Goal: Transaction & Acquisition: Purchase product/service

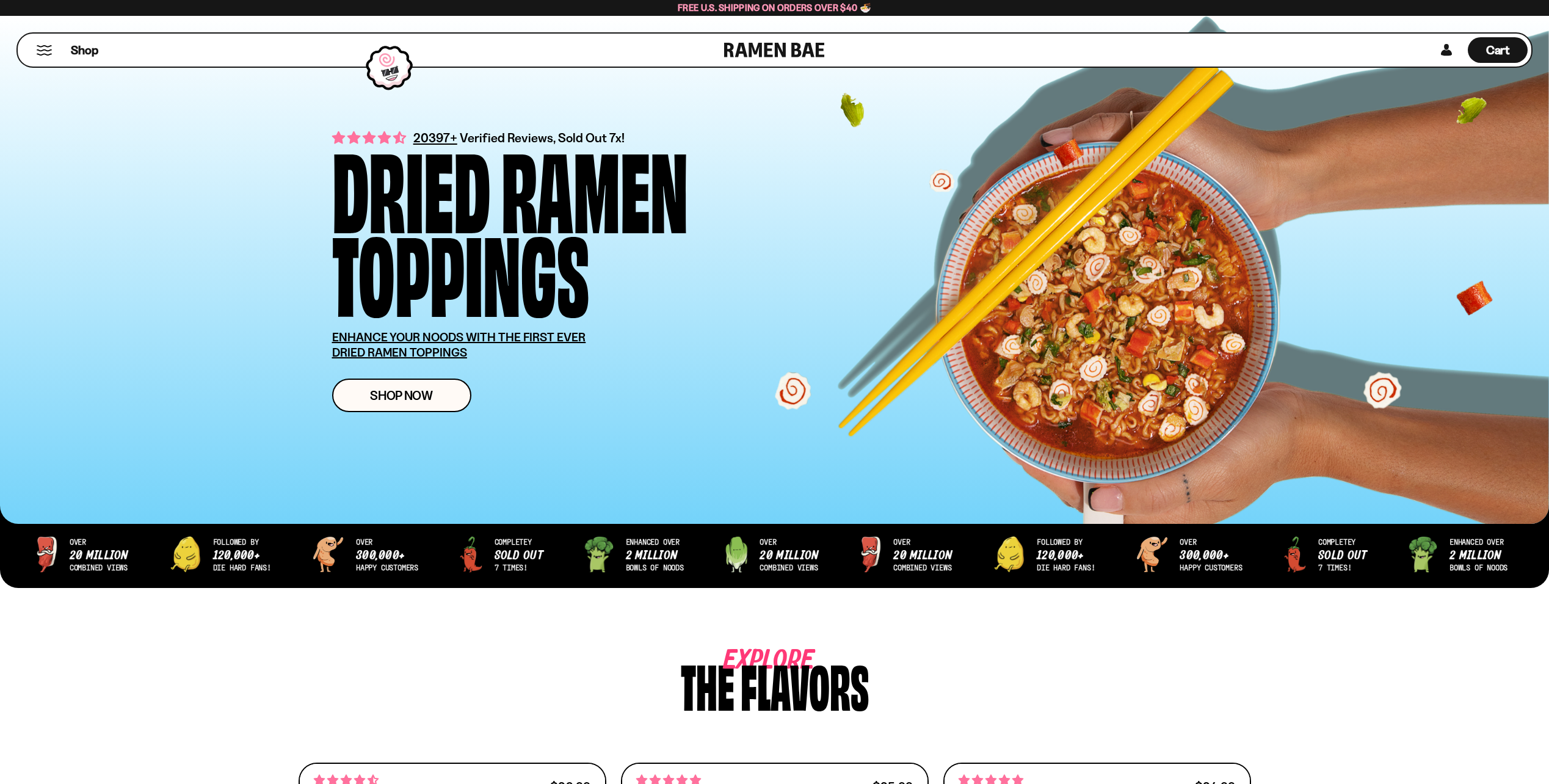
click at [41, 54] on button "Mobile Menu Trigger" at bounding box center [44, 50] width 16 height 10
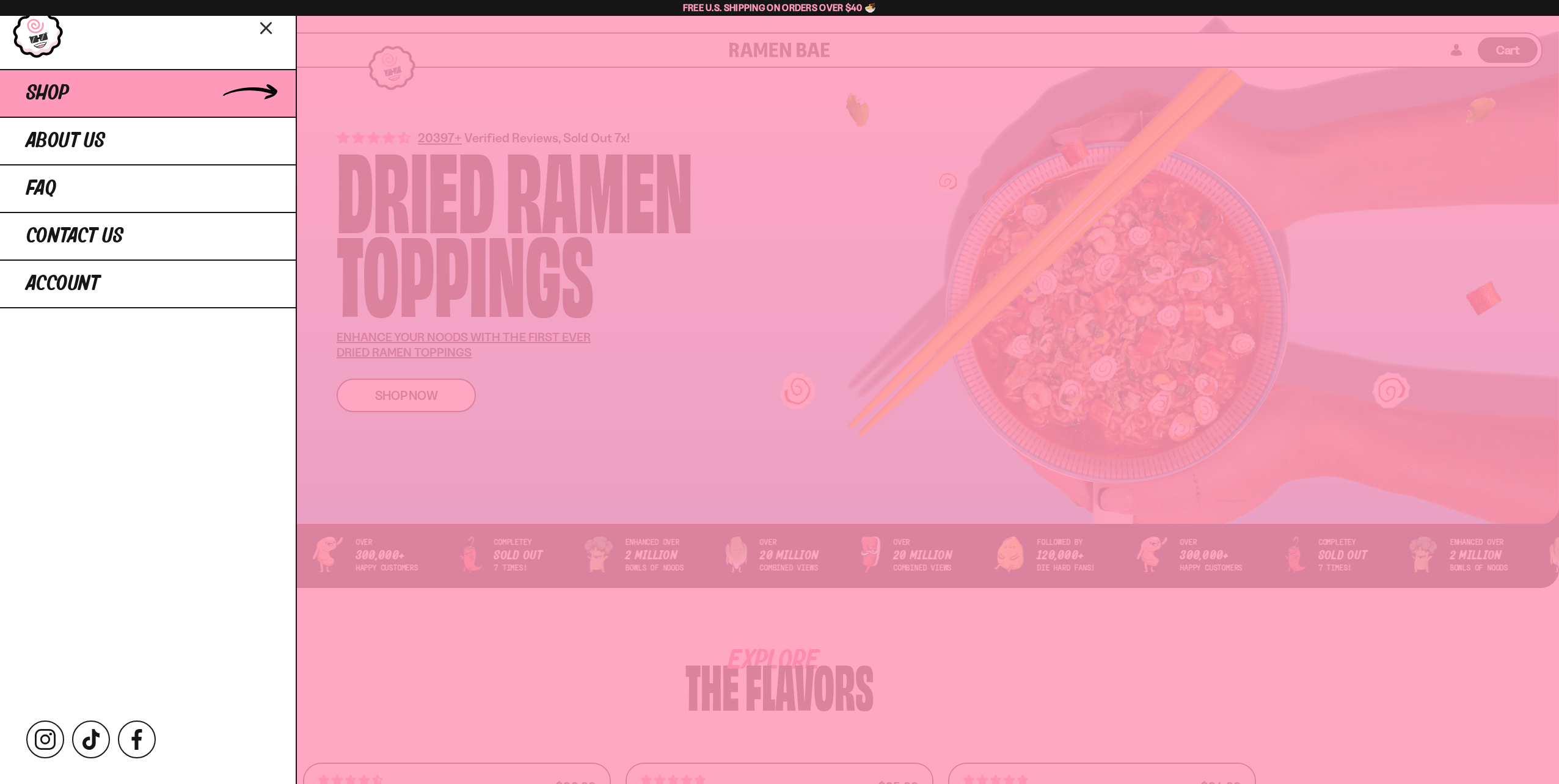
click at [64, 107] on link "Shop" at bounding box center [148, 92] width 295 height 48
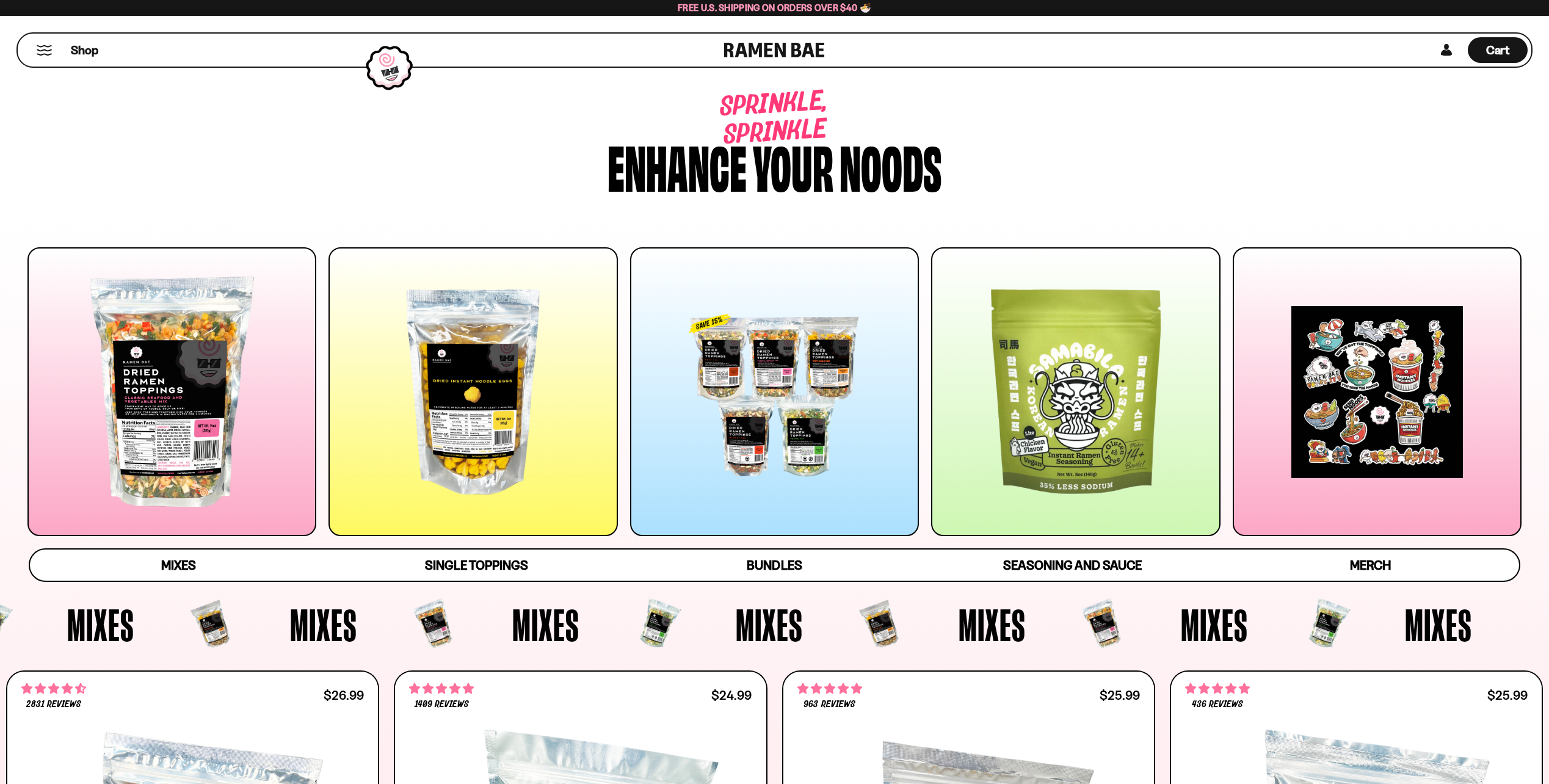
click at [134, 631] on span "Mixes" at bounding box center [100, 625] width 67 height 45
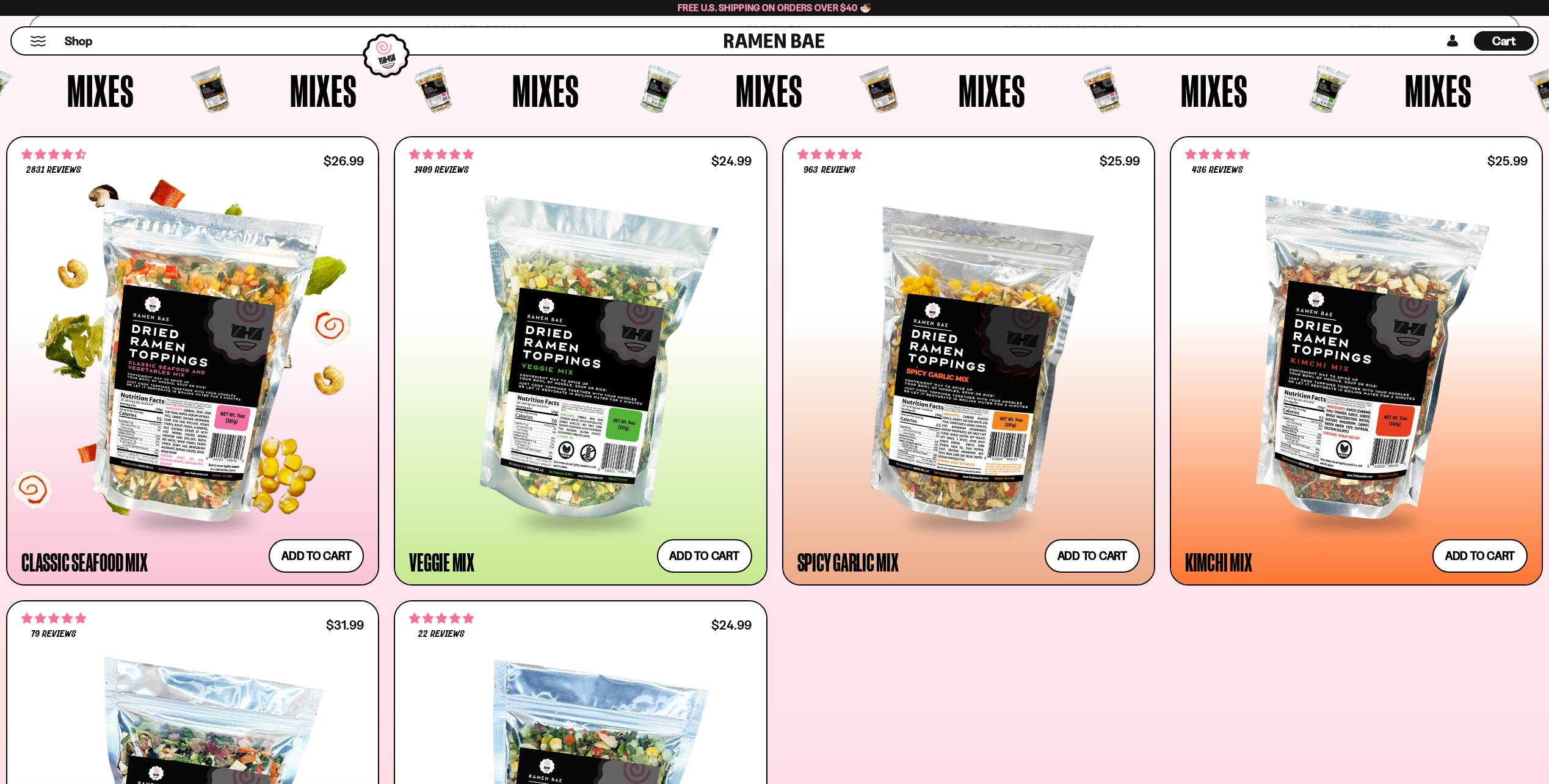
scroll to position [550, 0]
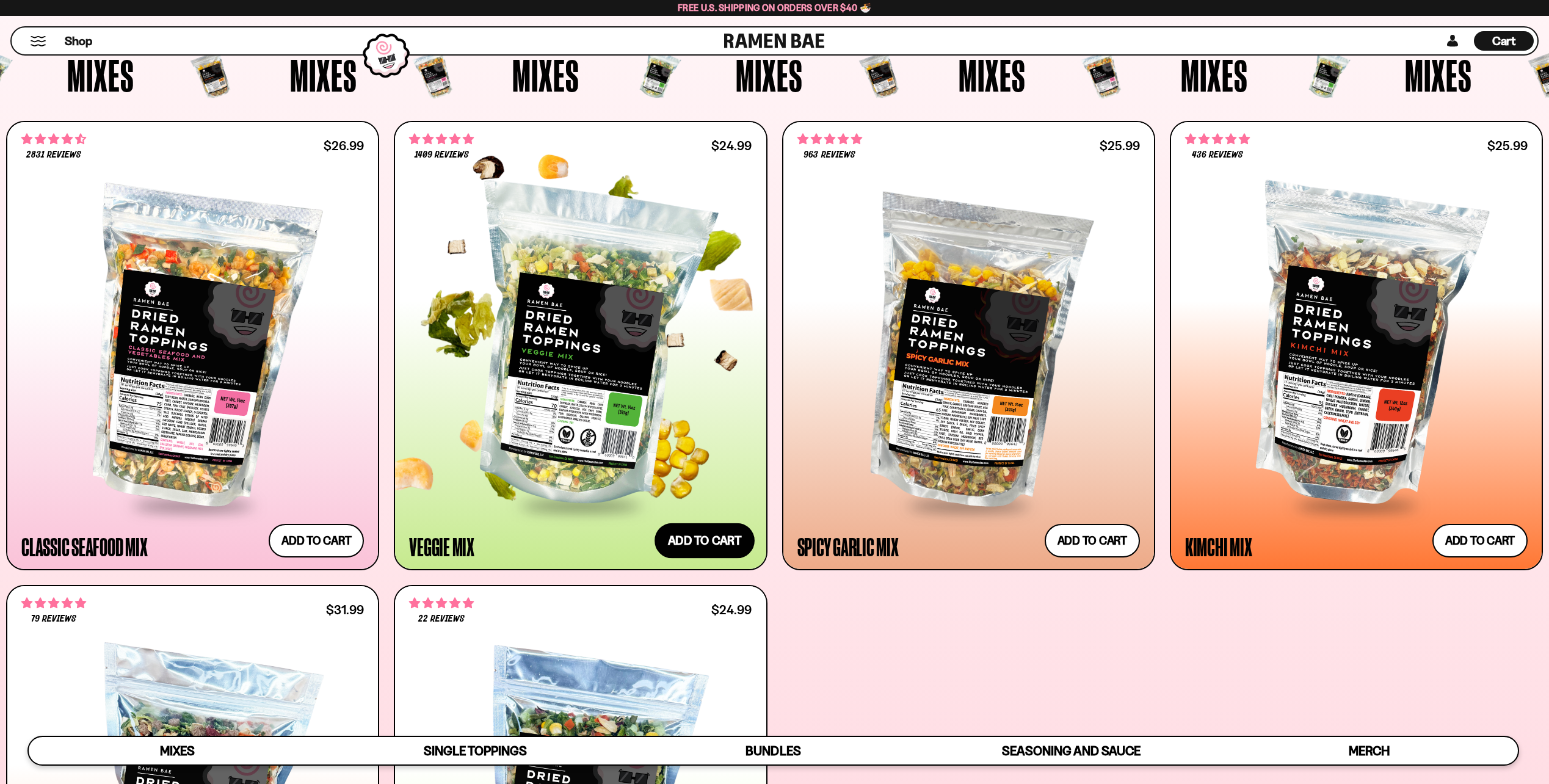
click at [730, 530] on button "Add to cart Add ― Regular price $24.99 Regular price Sale price $24.99 Unit pri…" at bounding box center [704, 540] width 100 height 35
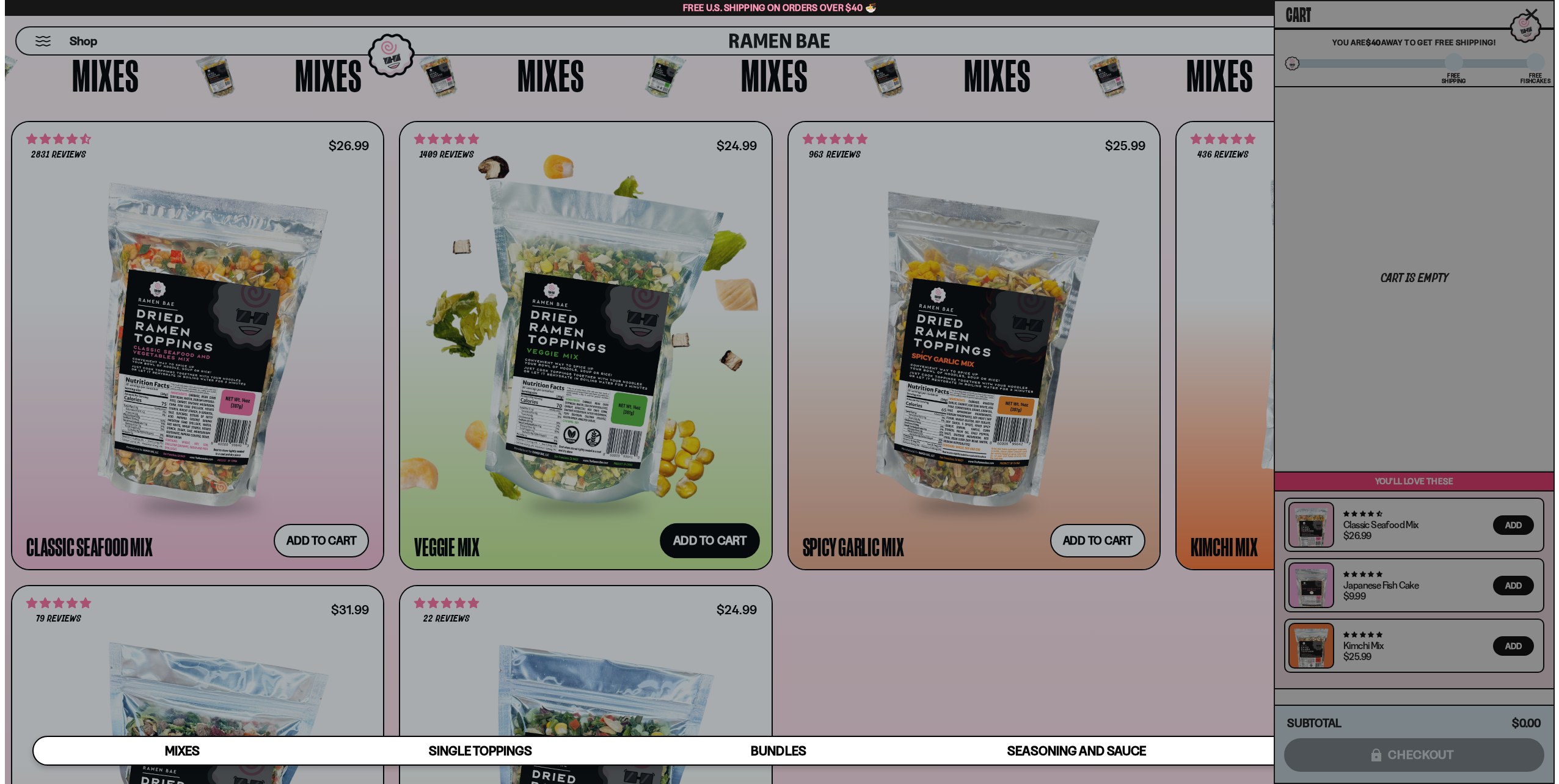
scroll to position [551, 0]
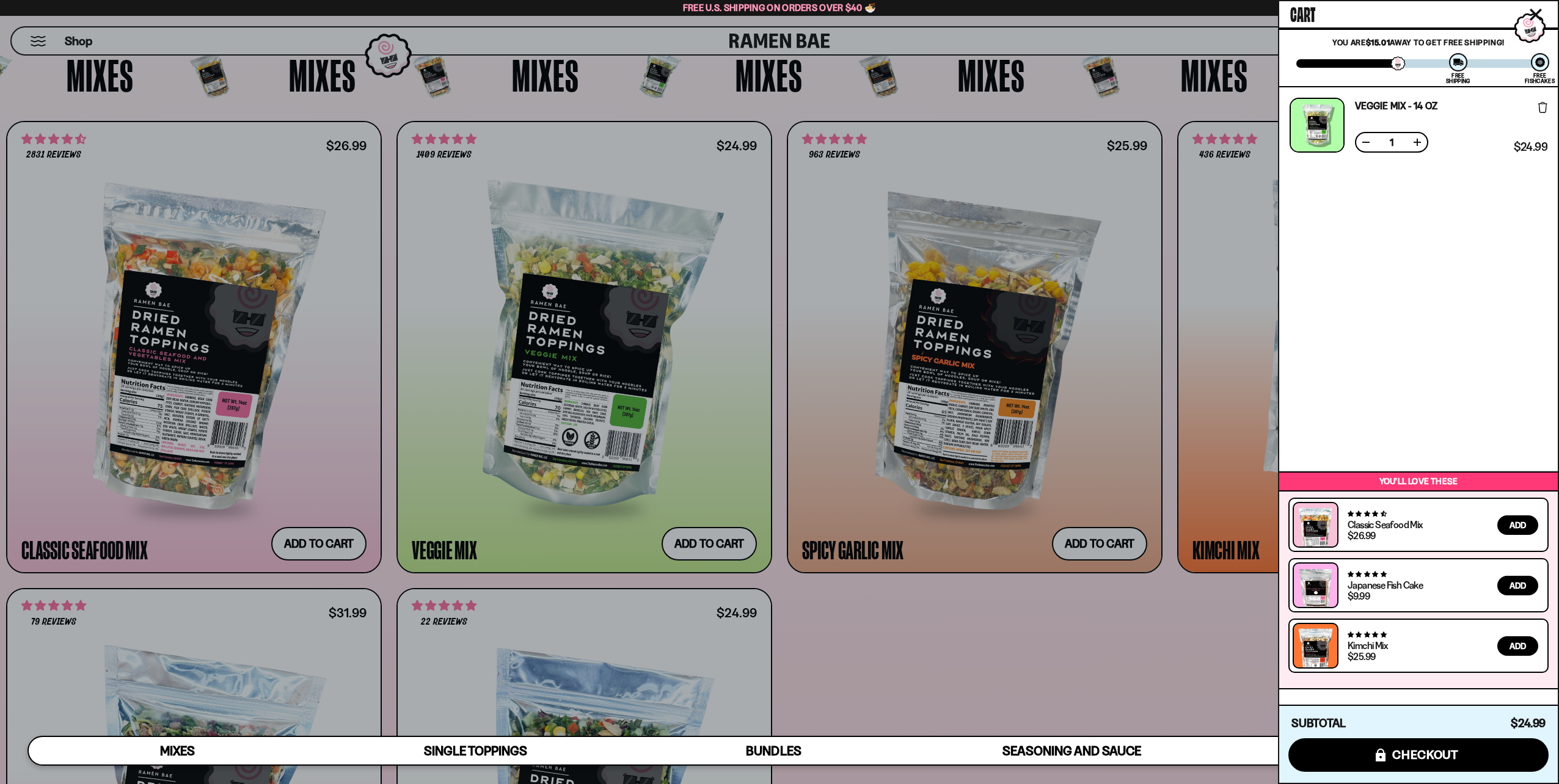
click at [1043, 620] on div at bounding box center [779, 392] width 1559 height 784
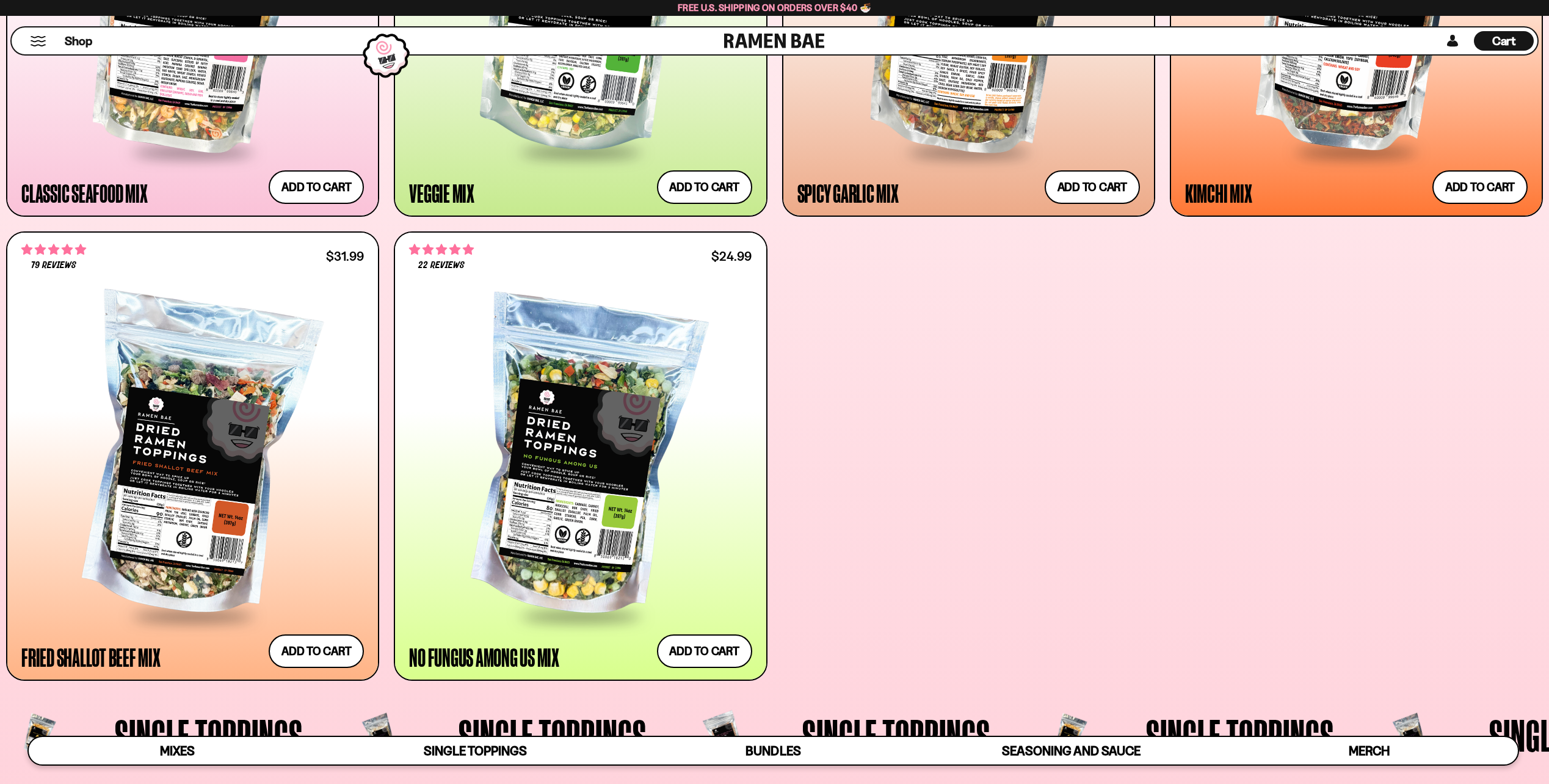
scroll to position [1038, 0]
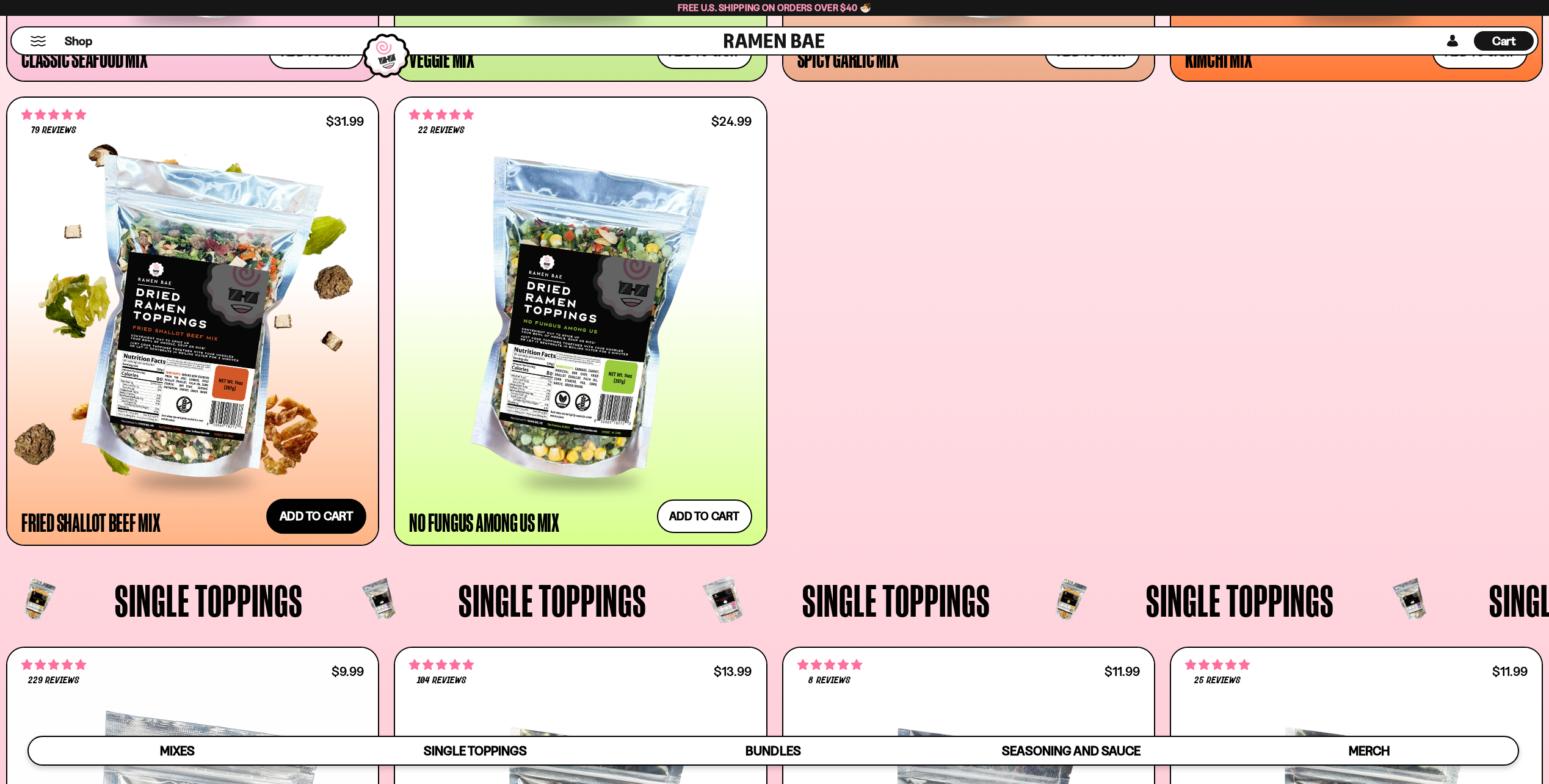
click at [303, 501] on button "Add to cart Add ― Regular price $31.99 Regular price Sale price $31.99 Unit pri…" at bounding box center [316, 515] width 100 height 35
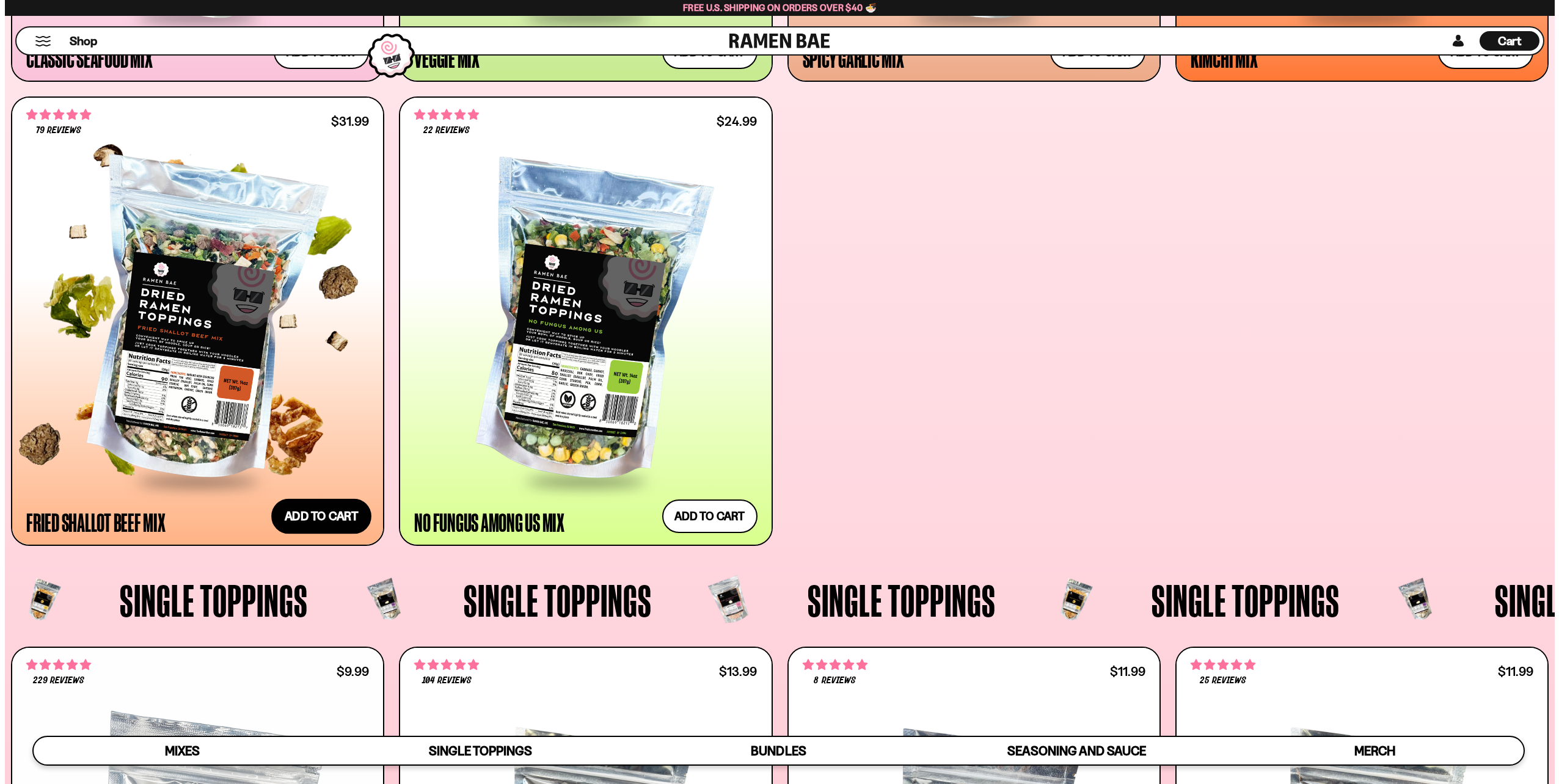
scroll to position [1040, 0]
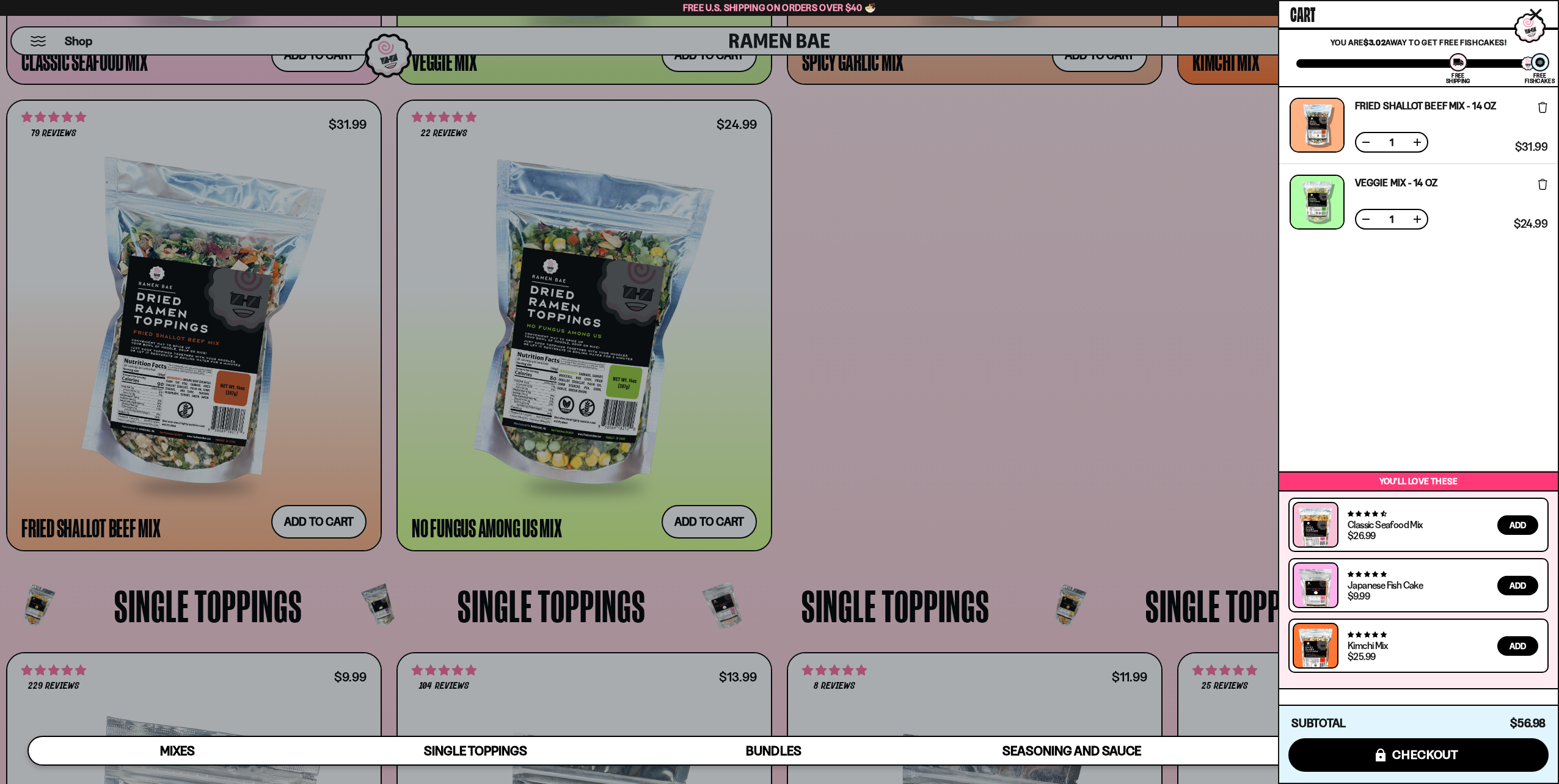
click at [930, 412] on div at bounding box center [779, 392] width 1559 height 784
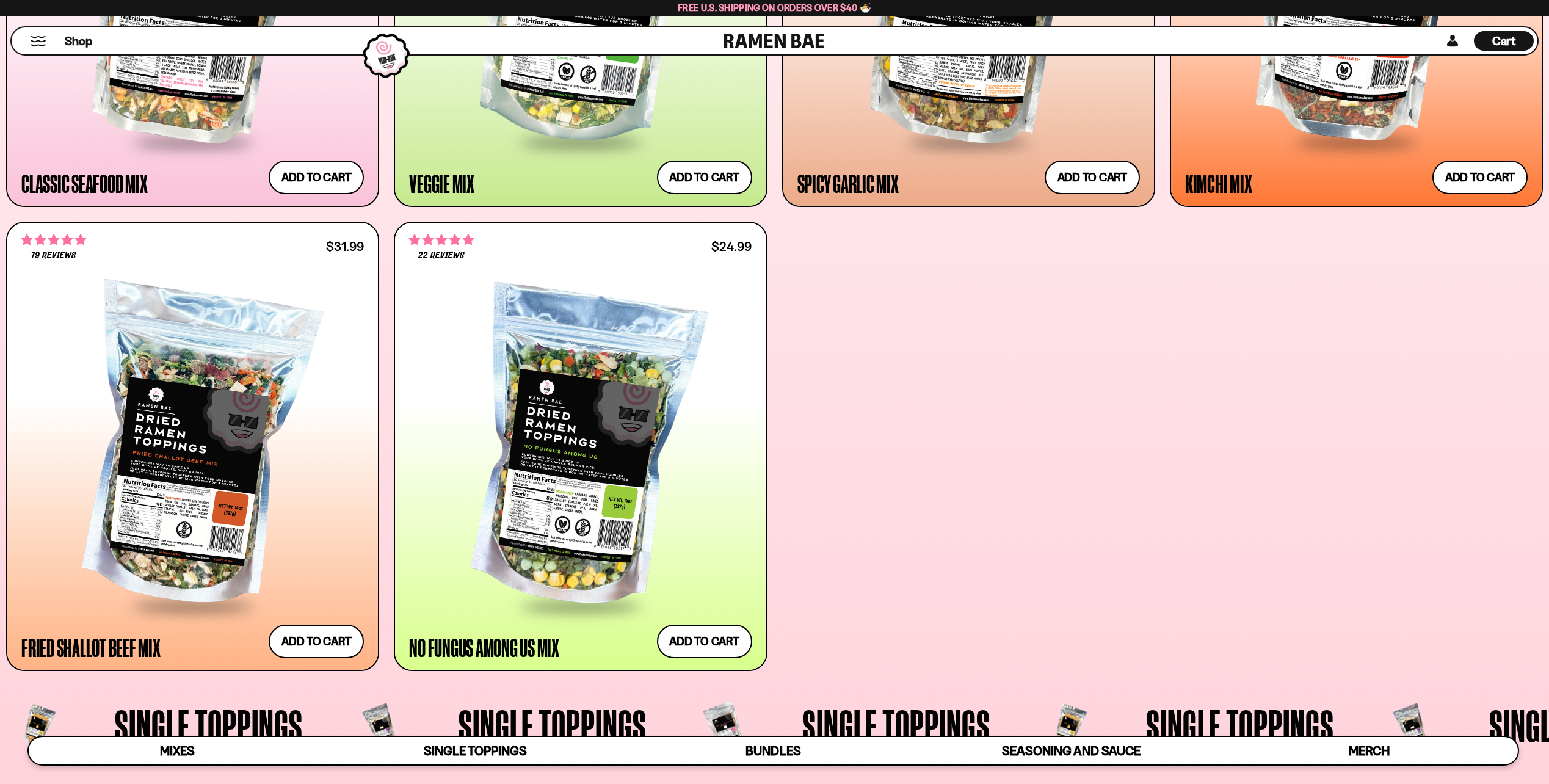
scroll to position [916, 0]
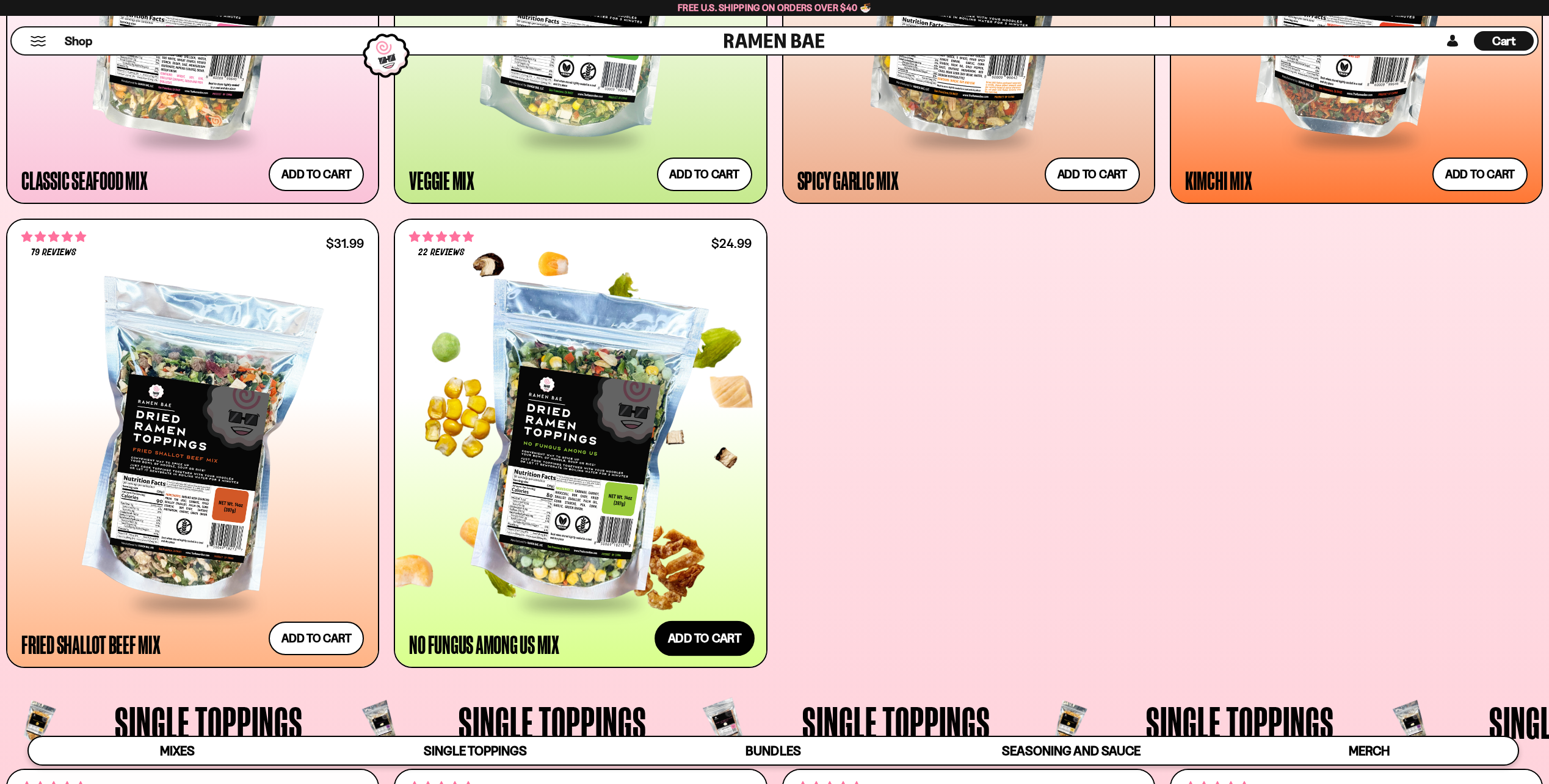
click at [683, 640] on button "Add to cart Add ― Regular price $24.99 Regular price Sale price $24.99 Unit pri…" at bounding box center [704, 637] width 100 height 35
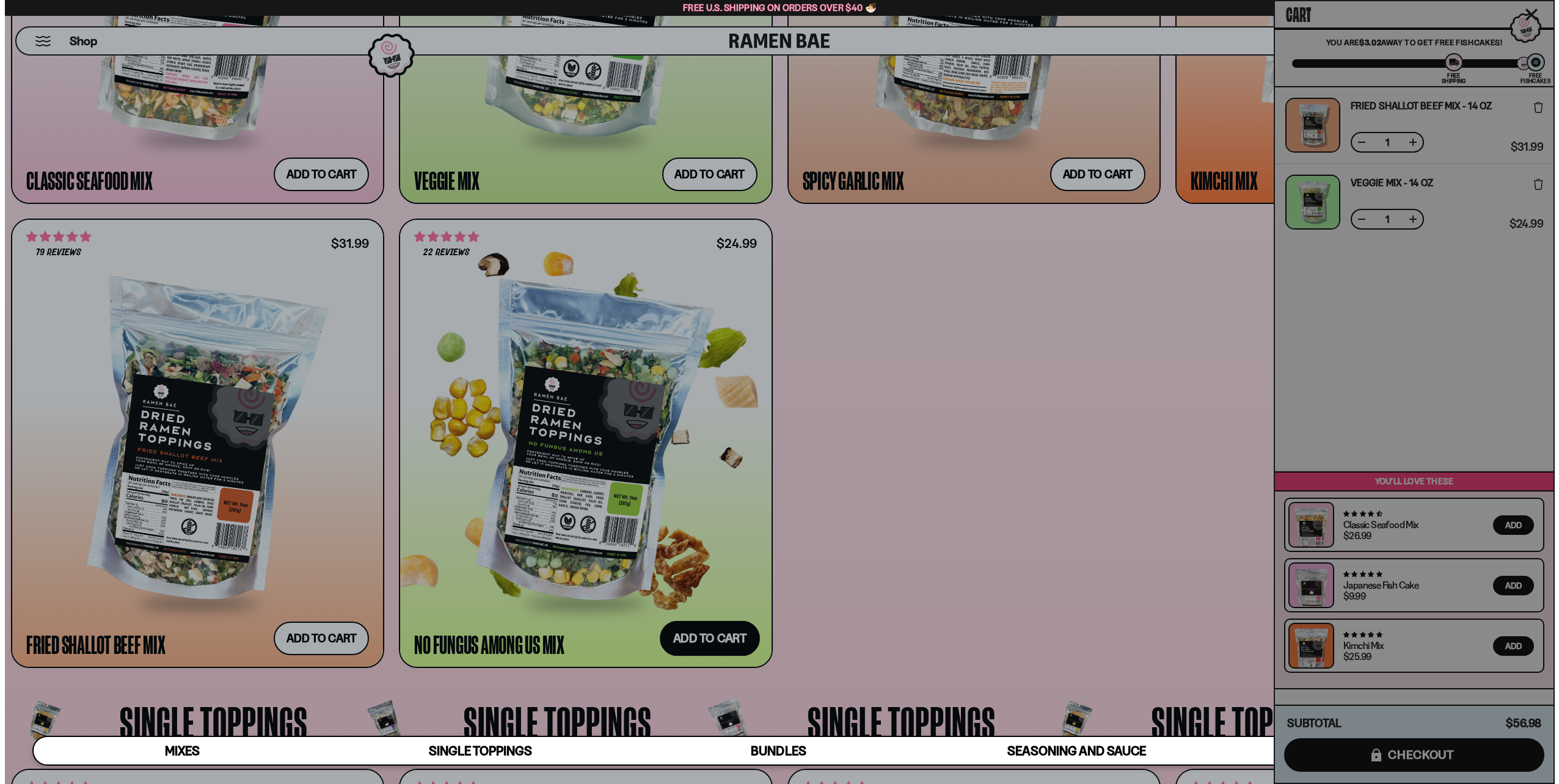
scroll to position [918, 0]
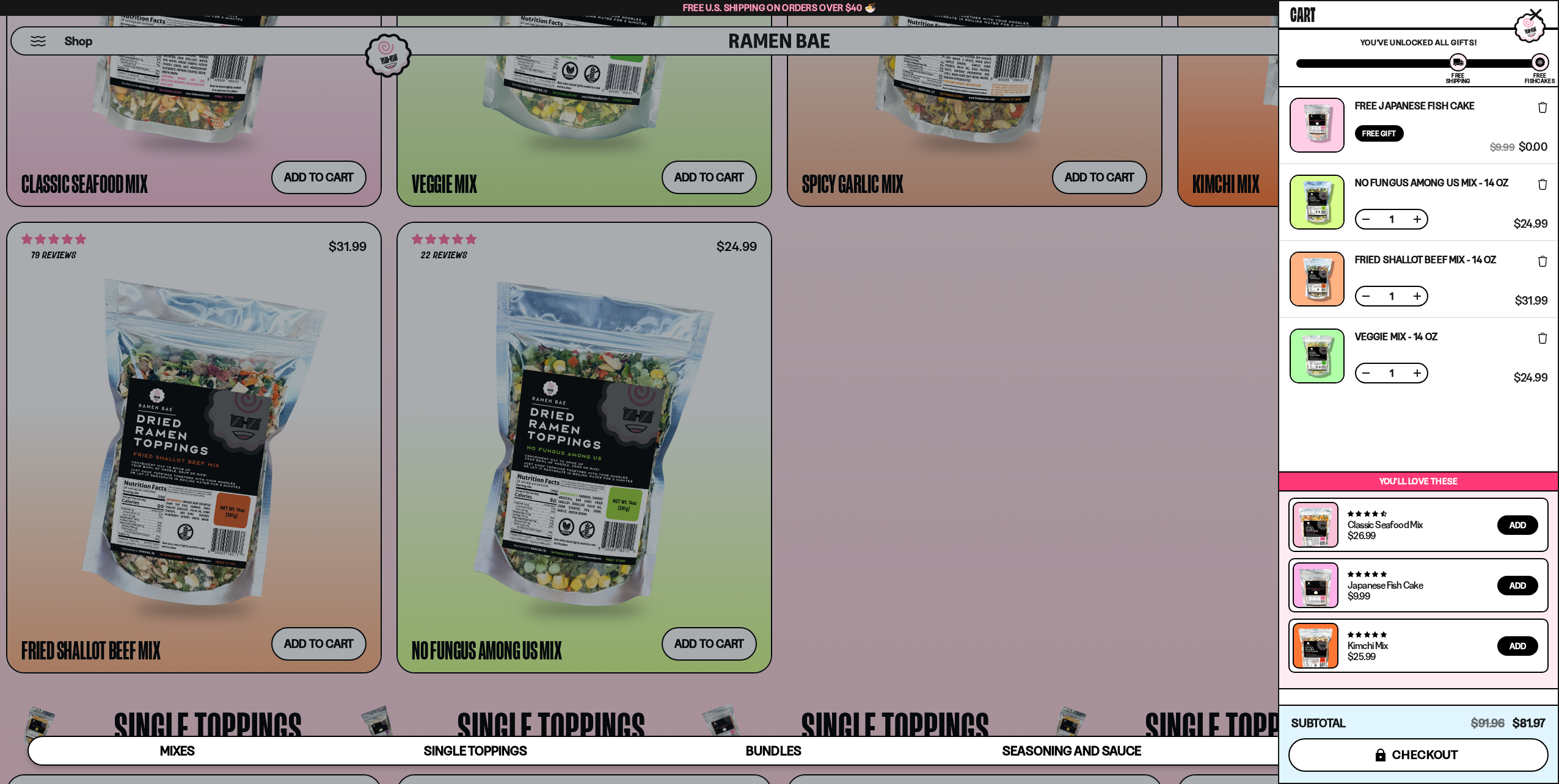
click at [1444, 768] on button "icons8-lock checkout" at bounding box center [1418, 754] width 260 height 33
